Goal: Obtain resource: Obtain resource

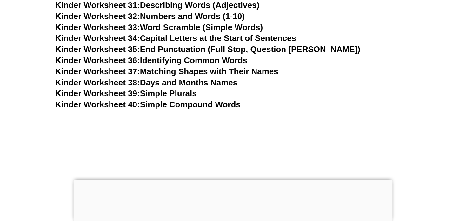
scroll to position [648, 0]
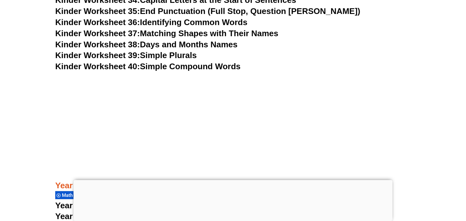
click at [234, 180] on div at bounding box center [233, 180] width 319 height 0
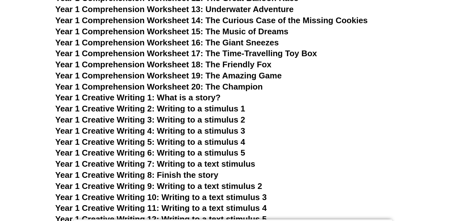
scroll to position [1004, 0]
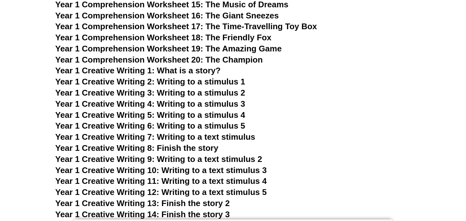
click at [178, 73] on span "Year 1 Creative Writing 1: What is a story?" at bounding box center [137, 71] width 165 height 10
click at [183, 81] on span "Year 1 Creative Writing 2: Writing to a stimulus 1" at bounding box center [150, 82] width 190 height 10
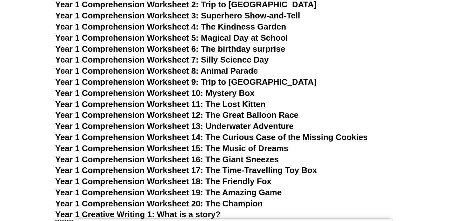
scroll to position [851, 0]
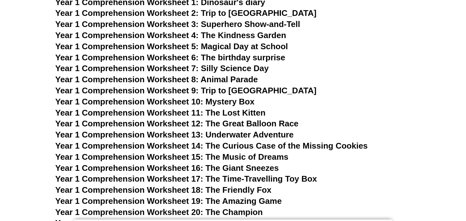
click at [229, 89] on span "Year 1 Comprehension Worksheet 9: Trip to [GEOGRAPHIC_DATA]" at bounding box center [185, 91] width 261 height 10
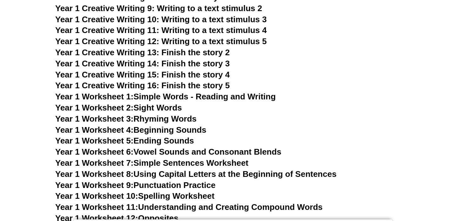
scroll to position [1156, 0]
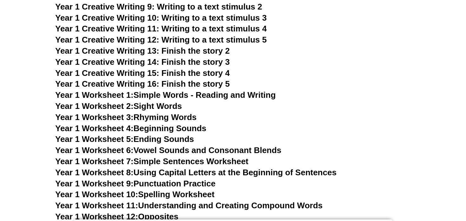
click at [253, 94] on link "Year 1 Worksheet 1: Simple Words - Reading and Writing" at bounding box center [165, 95] width 221 height 10
click at [167, 118] on link "Year 1 Worksheet 3: Rhyming Words" at bounding box center [125, 117] width 141 height 10
click at [165, 129] on link "Year 1 Worksheet 4: Beginning Sounds" at bounding box center [130, 129] width 151 height 10
click at [160, 151] on link "Year 1 Worksheet 6: Vowel Sounds and Consonant Blends" at bounding box center [168, 150] width 226 height 10
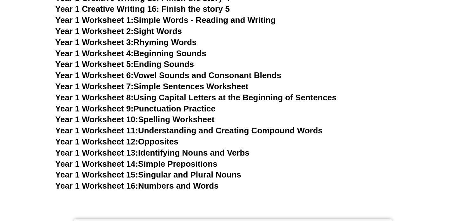
scroll to position [1232, 0]
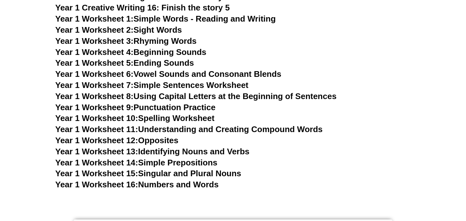
click at [165, 116] on link "Year 1 Worksheet 10: Spelling Worksheet" at bounding box center [134, 118] width 159 height 10
click at [276, 131] on link "Year 1 Worksheet 11: Understanding and Creating Compound Words" at bounding box center [188, 129] width 267 height 10
click at [179, 166] on link "Year 1 Worksheet 14: Simple Prepositions" at bounding box center [136, 163] width 162 height 10
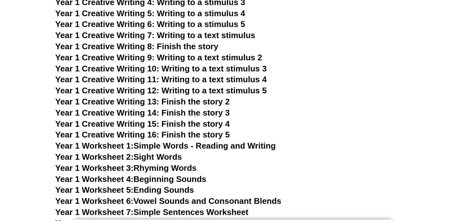
scroll to position [1093, 0]
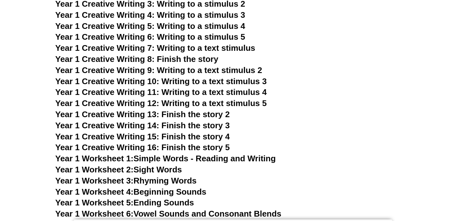
click at [229, 71] on span "Year 1 Creative Writing 9: Writing to a text stimulus 2" at bounding box center [158, 70] width 207 height 10
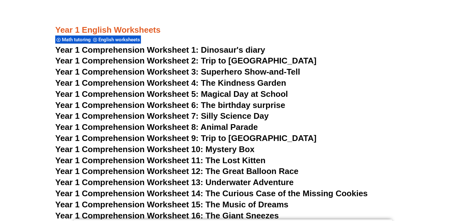
scroll to position [800, 0]
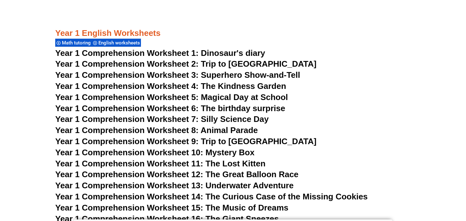
click at [230, 51] on span "Year 1 Comprehension Worksheet 1: Dinosaur's diary" at bounding box center [160, 53] width 210 height 10
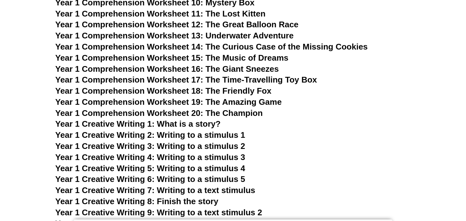
scroll to position [940, 0]
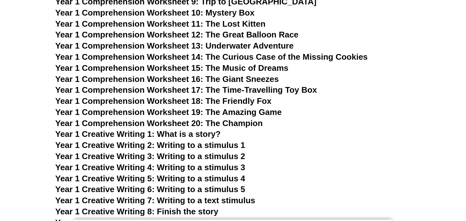
click at [189, 146] on span "Year 1 Creative Writing 2: Writing to a stimulus 1" at bounding box center [150, 145] width 190 height 10
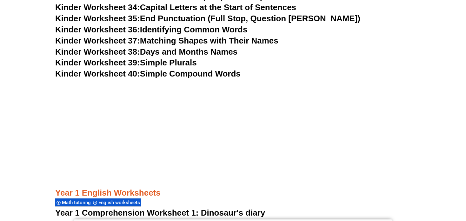
scroll to position [635, 0]
